Goal: Task Accomplishment & Management: Manage account settings

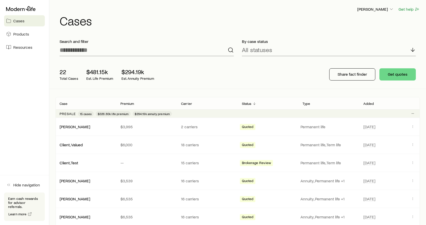
click at [384, 13] on header "Frank Peterson Get help Cases" at bounding box center [237, 16] width 364 height 21
click at [381, 10] on p "[PERSON_NAME]" at bounding box center [375, 9] width 37 height 5
click at [365, 58] on button "Sign out" at bounding box center [363, 61] width 57 height 9
